Goal: Task Accomplishment & Management: Use online tool/utility

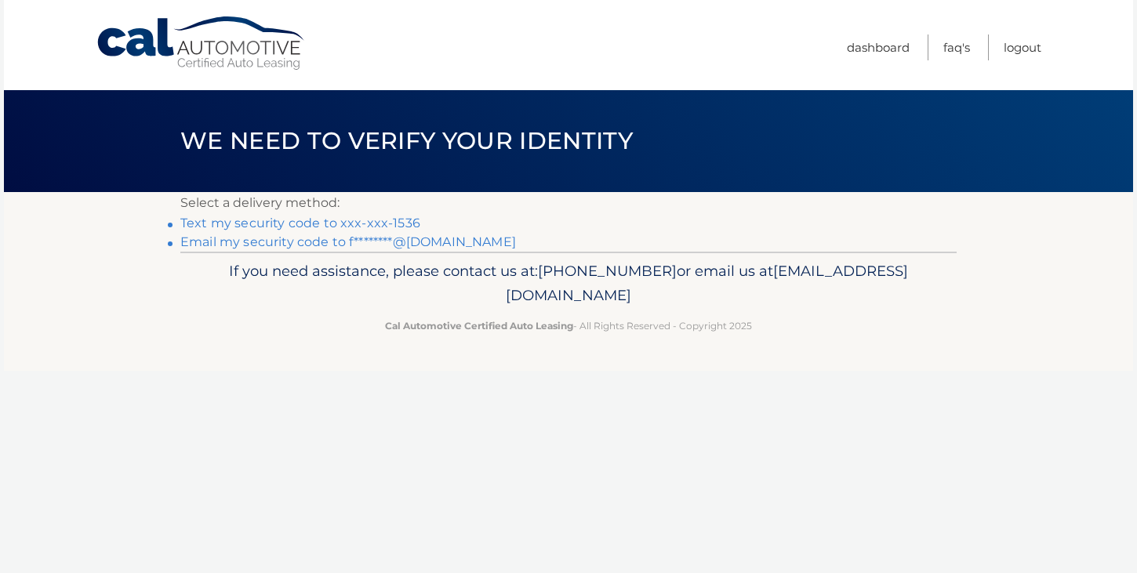
click at [396, 229] on link "Text my security code to xxx-xxx-1536" at bounding box center [300, 223] width 240 height 15
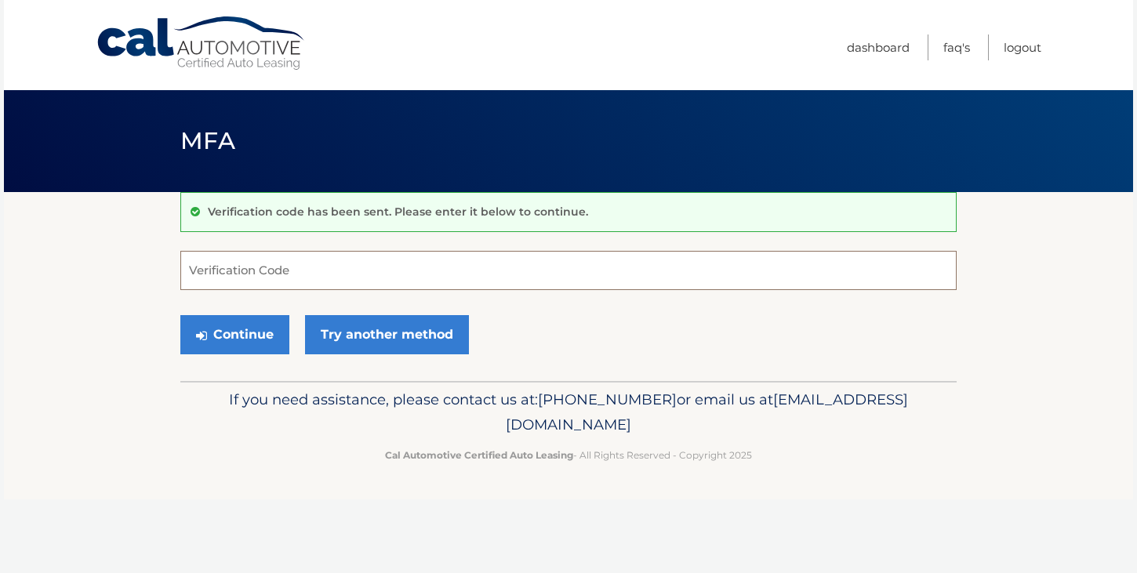
click at [363, 278] on input "Verification Code" at bounding box center [568, 270] width 777 height 39
click at [337, 273] on input "Verification Code" at bounding box center [568, 270] width 777 height 39
click at [351, 334] on link "Try another method" at bounding box center [387, 334] width 164 height 39
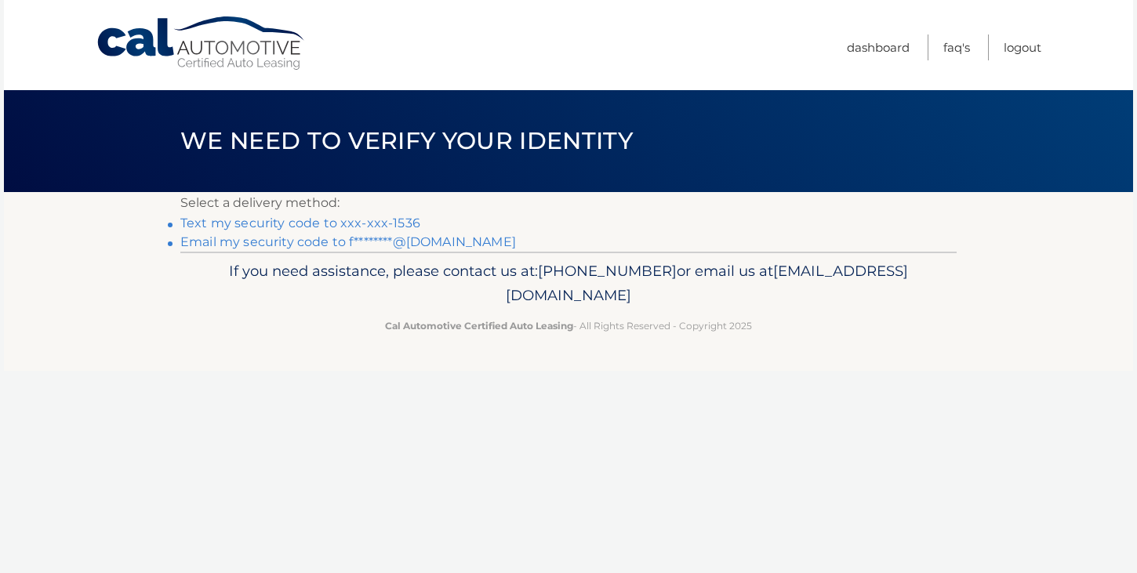
click at [363, 221] on link "Text my security code to xxx-xxx-1536" at bounding box center [300, 223] width 240 height 15
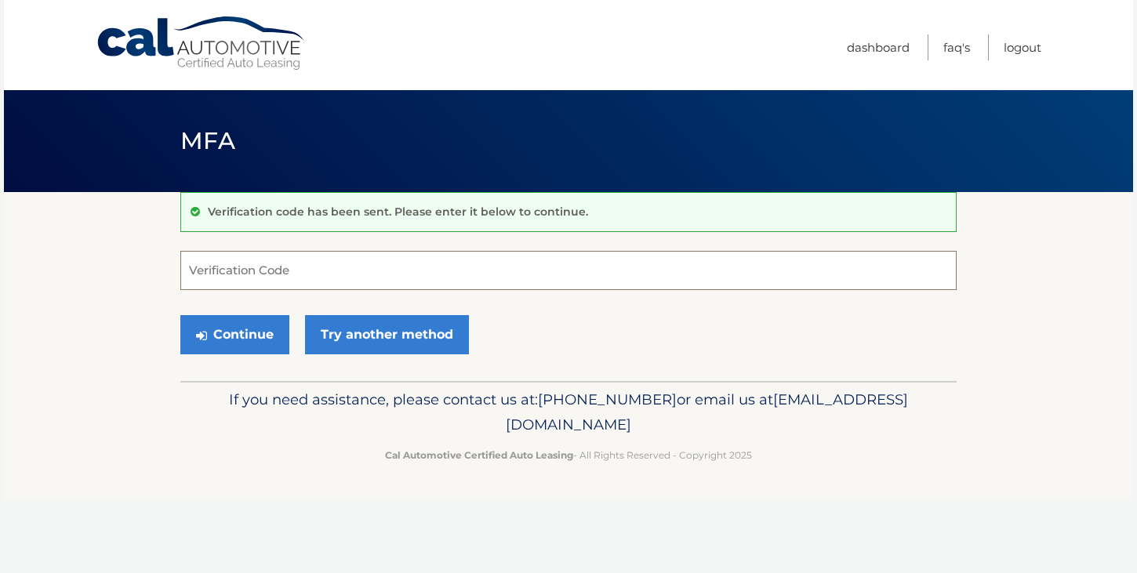
click at [336, 268] on input "Verification Code" at bounding box center [568, 270] width 777 height 39
click at [331, 261] on input "Verification Code" at bounding box center [568, 270] width 777 height 39
type input "237330"
click at [246, 338] on button "Continue" at bounding box center [234, 334] width 109 height 39
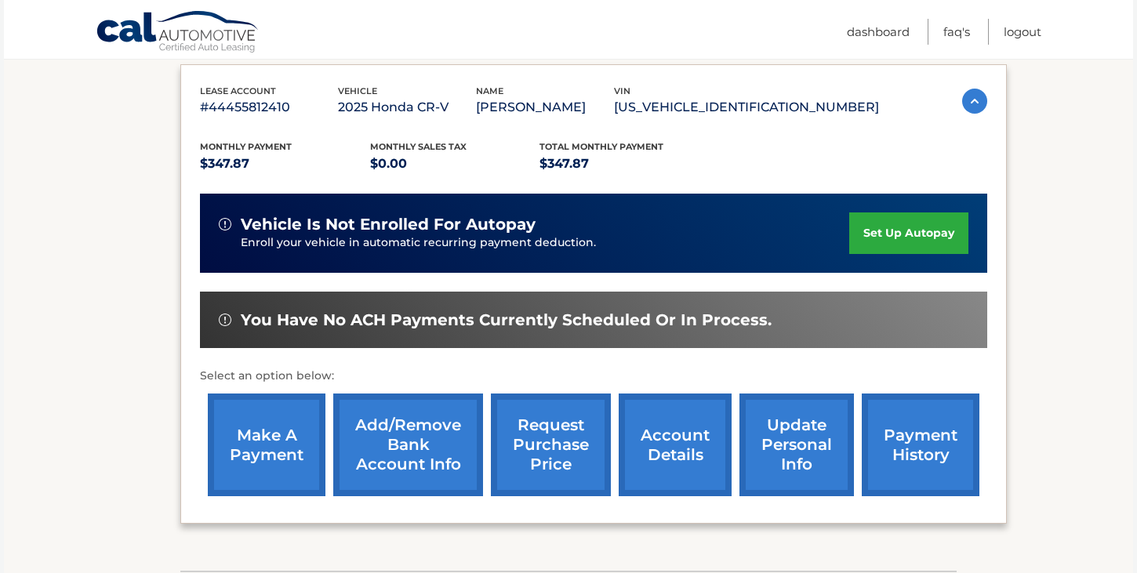
scroll to position [314, 0]
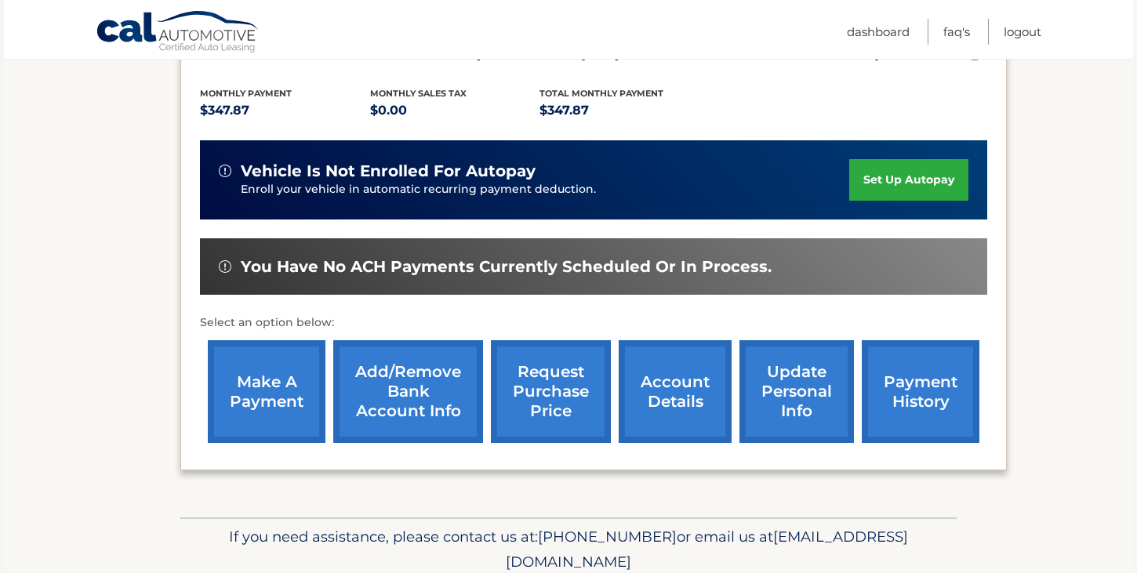
click at [293, 395] on link "make a payment" at bounding box center [267, 391] width 118 height 103
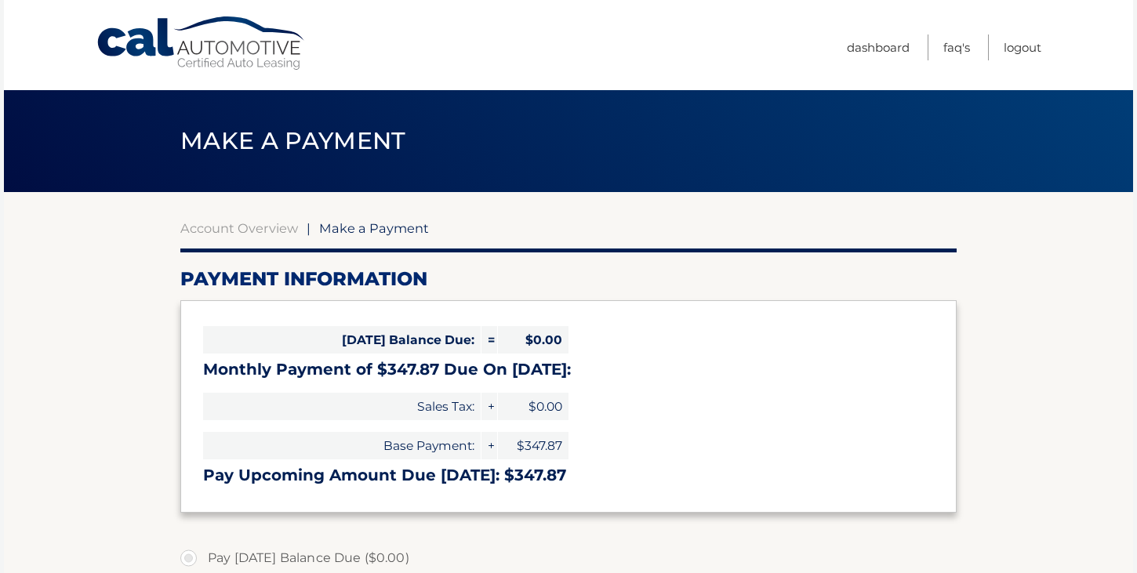
select select "Yzc4NDA5MTctNDBjNC00YjBiLTk2OGEtYmNlYmJiMGExMjI2"
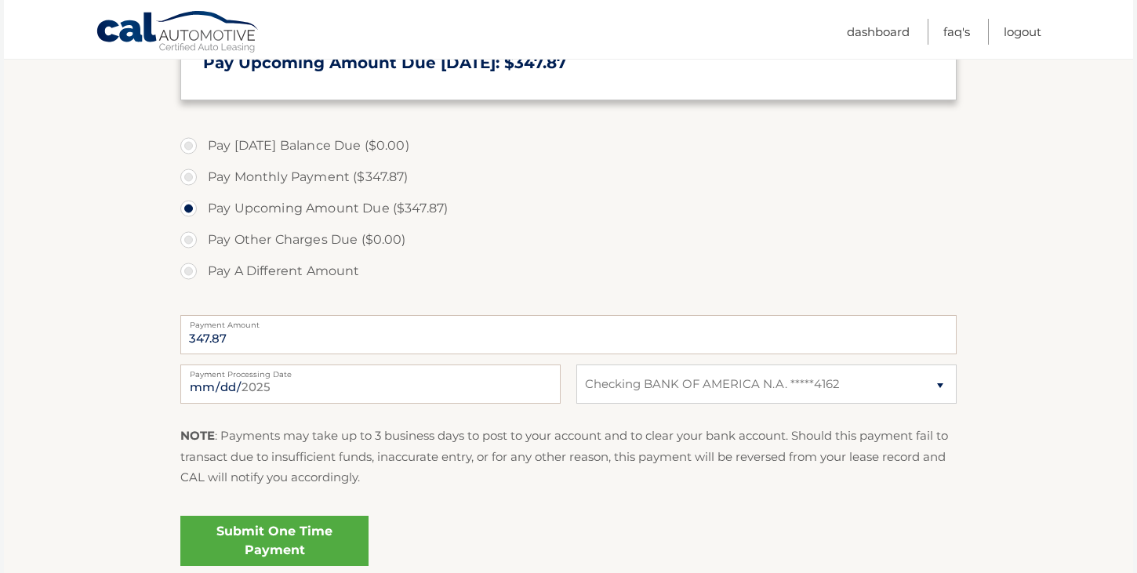
scroll to position [494, 0]
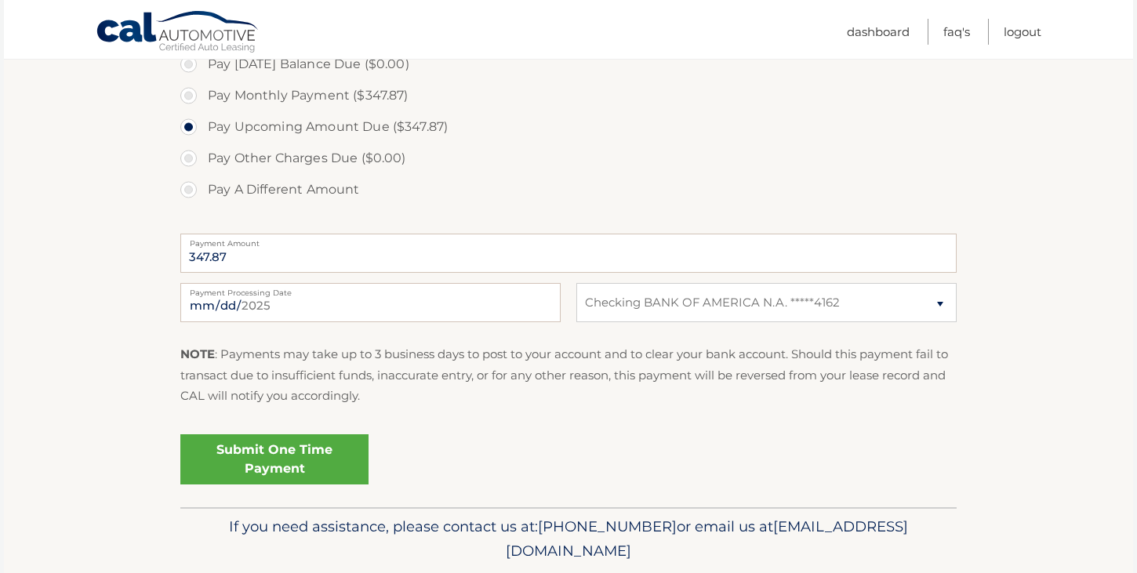
click at [355, 465] on link "Submit One Time Payment" at bounding box center [274, 460] width 188 height 50
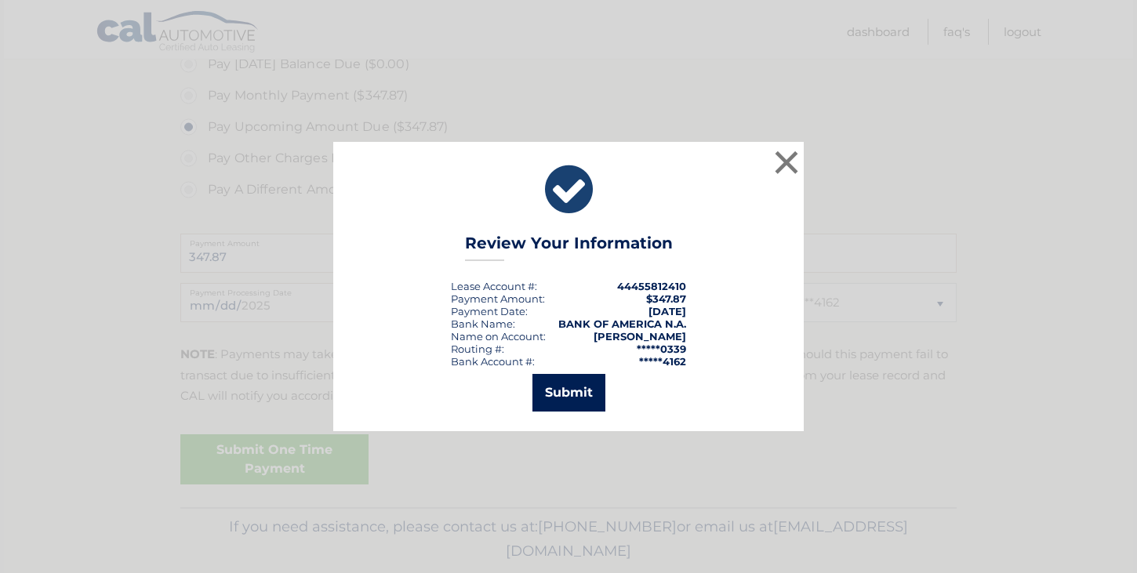
click at [565, 398] on button "Submit" at bounding box center [569, 393] width 73 height 38
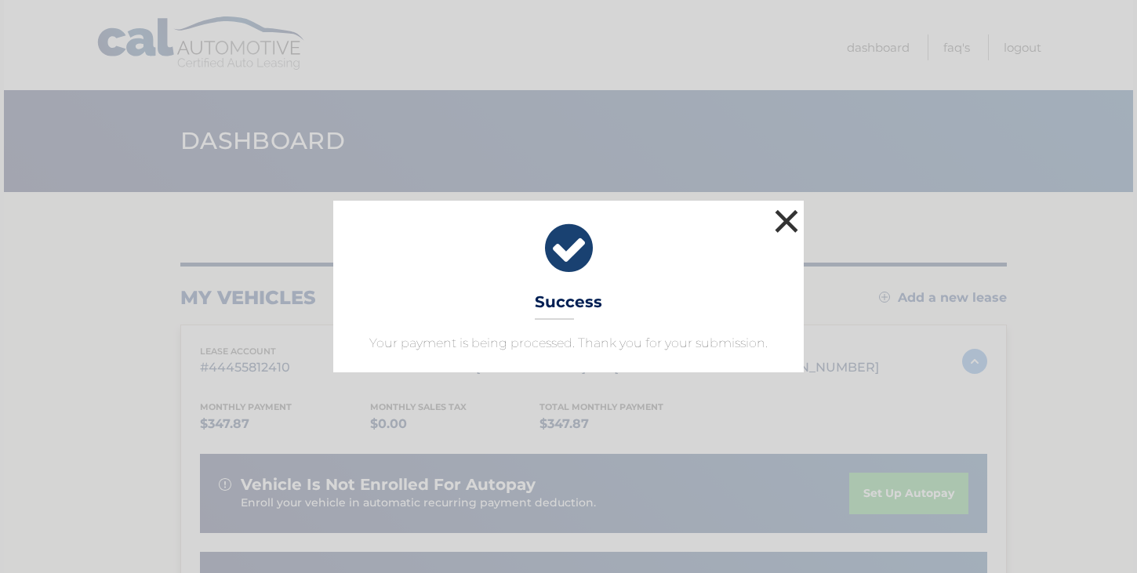
click at [783, 228] on button "×" at bounding box center [786, 221] width 31 height 31
